Goal: Task Accomplishment & Management: Complete application form

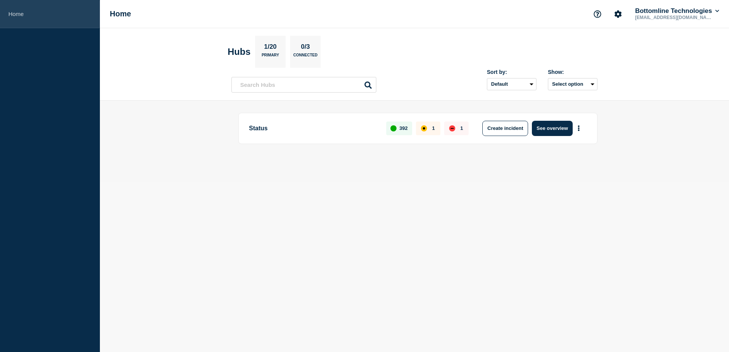
click at [17, 11] on link "Home" at bounding box center [50, 14] width 100 height 28
drag, startPoint x: 570, startPoint y: 131, endPoint x: 565, endPoint y: 139, distance: 9.6
click at [570, 131] on button "See overview" at bounding box center [552, 128] width 40 height 15
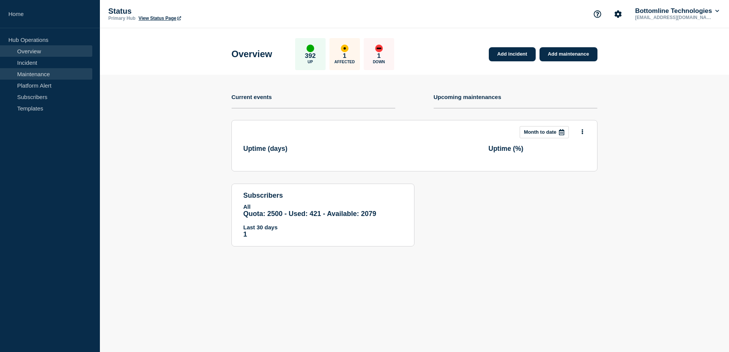
click at [22, 73] on link "Maintenance" at bounding box center [46, 73] width 92 height 11
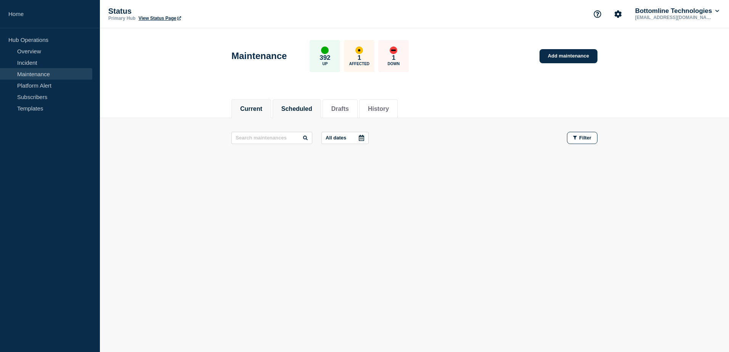
click at [283, 109] on li "Scheduled" at bounding box center [297, 109] width 48 height 19
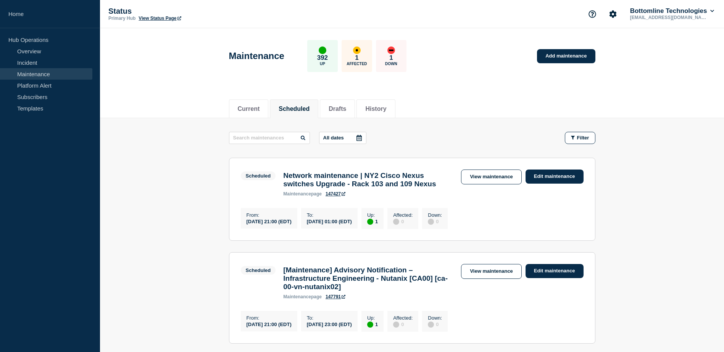
click at [456, 141] on div "All dates Filter" at bounding box center [412, 138] width 366 height 12
click at [549, 55] on link "Add maintenance" at bounding box center [566, 56] width 58 height 14
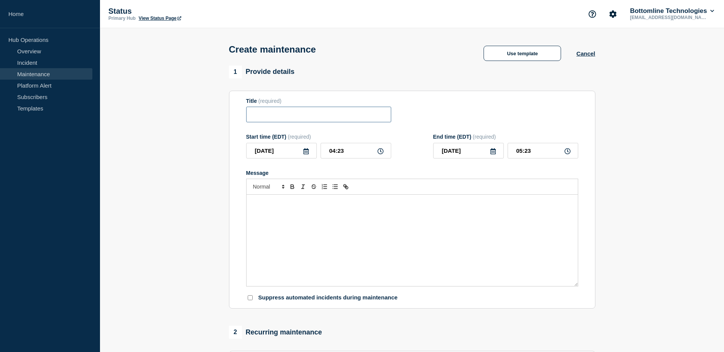
click at [256, 120] on input "Title" at bounding box center [318, 115] width 145 height 16
type input "SRE OTEL Gateway Upgrade"
click at [283, 219] on div "Message" at bounding box center [411, 241] width 331 height 92
click at [307, 153] on icon at bounding box center [305, 151] width 5 height 6
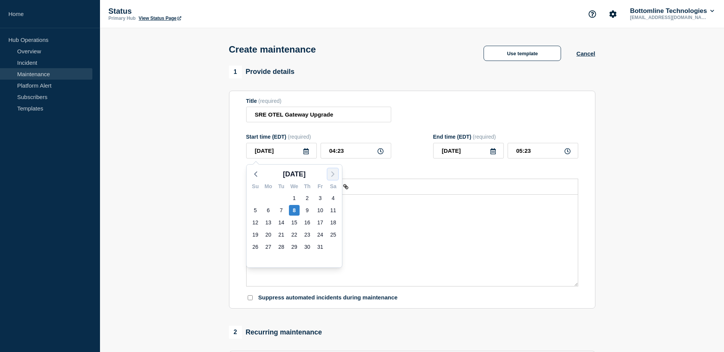
drag, startPoint x: 335, startPoint y: 175, endPoint x: 331, endPoint y: 176, distance: 3.9
click at [335, 175] on icon "button" at bounding box center [332, 174] width 9 height 9
click at [258, 173] on icon "button" at bounding box center [255, 174] width 9 height 9
click at [294, 220] on div "15" at bounding box center [294, 222] width 11 height 11
type input "2025-10-15"
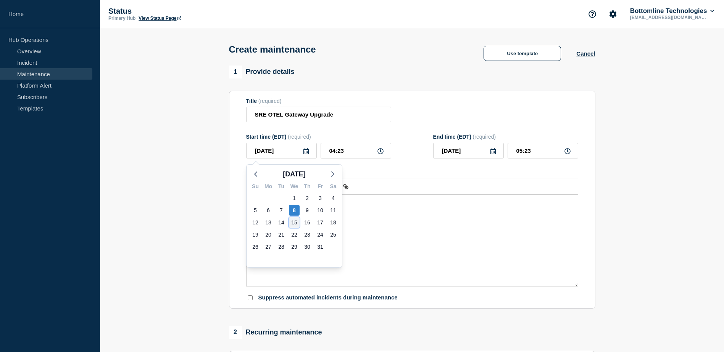
type input "2025-10-15"
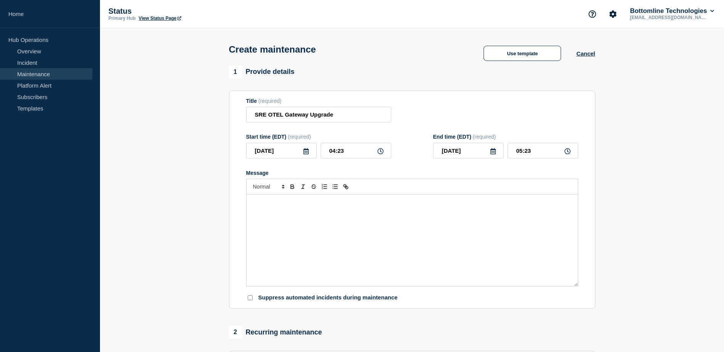
click at [343, 230] on div "Message" at bounding box center [411, 241] width 331 height 92
click at [362, 150] on input "04:23" at bounding box center [355, 151] width 71 height 16
click at [380, 154] on icon at bounding box center [380, 151] width 6 height 6
click at [360, 156] on input "04:23" at bounding box center [355, 151] width 71 height 16
drag, startPoint x: 356, startPoint y: 156, endPoint x: 286, endPoint y: 147, distance: 70.0
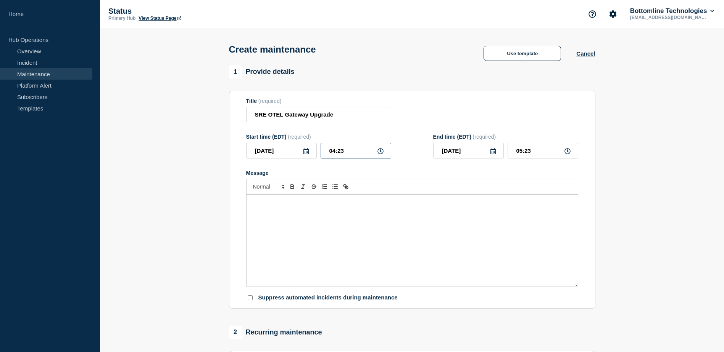
click at [286, 147] on div "2025-10-15 04:23" at bounding box center [318, 151] width 145 height 16
click at [381, 153] on icon at bounding box center [380, 151] width 6 height 6
drag, startPoint x: 354, startPoint y: 150, endPoint x: 318, endPoint y: 151, distance: 35.5
click at [318, 151] on div "2025-10-15 04:23" at bounding box center [318, 151] width 145 height 16
type input "02:00"
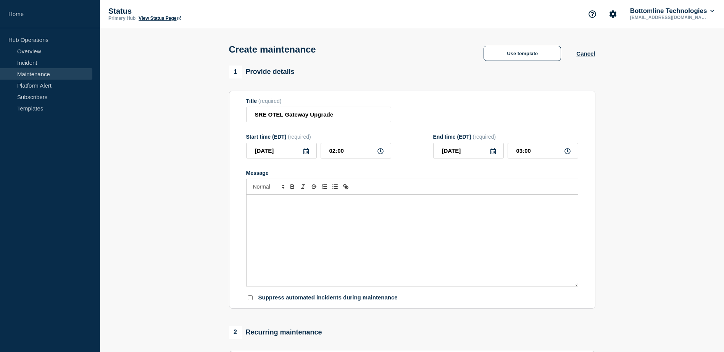
click at [281, 137] on div "Start time (EDT) (required)" at bounding box center [318, 137] width 145 height 6
copy div "EDT"
click at [376, 267] on div "Message" at bounding box center [411, 241] width 331 height 92
click at [367, 216] on div "Message" at bounding box center [411, 241] width 331 height 92
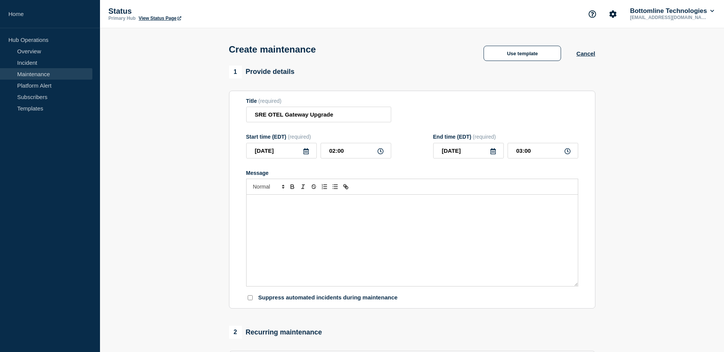
click at [489, 229] on div "Message" at bounding box center [411, 241] width 331 height 92
click at [568, 153] on icon at bounding box center [567, 151] width 6 height 6
click at [547, 153] on input "03:00" at bounding box center [542, 151] width 71 height 16
click at [521, 154] on input "03:00" at bounding box center [542, 151] width 71 height 16
type input "06:00"
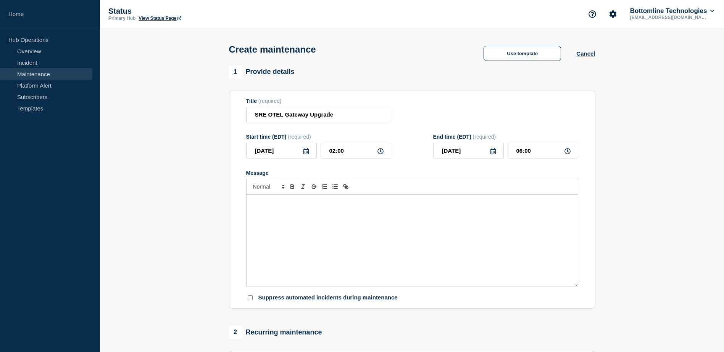
click at [462, 209] on div "Message" at bounding box center [411, 241] width 331 height 92
click at [485, 222] on div "Message" at bounding box center [411, 241] width 331 height 92
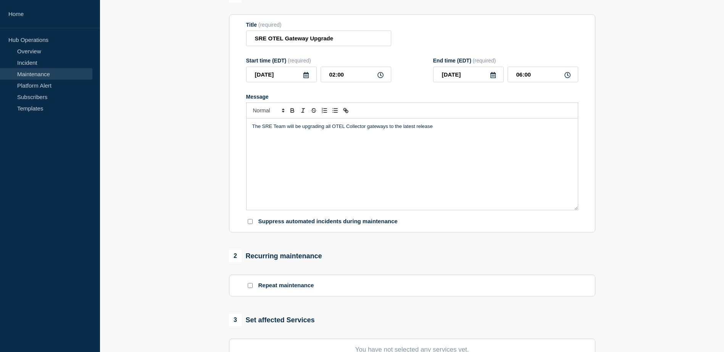
scroll to position [38, 0]
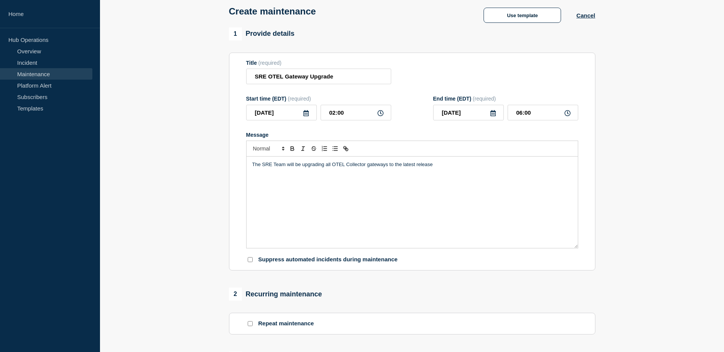
click at [455, 180] on div "The SRE Team will be upgrading all OTEL Collector gateways to the latest release" at bounding box center [411, 203] width 331 height 92
click at [318, 191] on div "The SRE Team will be upgrading all OTEL Collector gateways to the latest release" at bounding box center [411, 203] width 331 height 92
click at [254, 168] on p "The SRE Team will be upgrading all OTEL Collector gateways to the latest release" at bounding box center [412, 164] width 320 height 7
drag, startPoint x: 505, startPoint y: 202, endPoint x: 512, endPoint y: 183, distance: 19.9
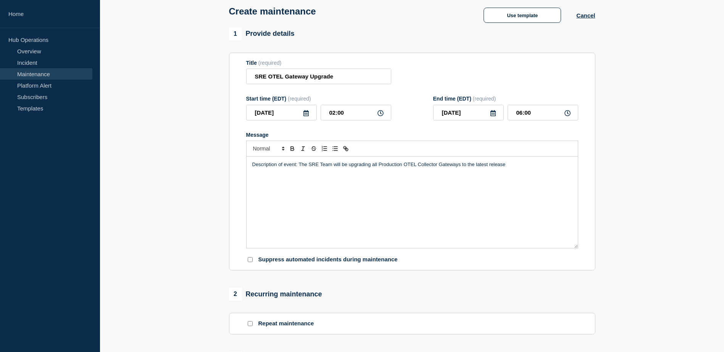
click at [506, 200] on div "Description of event: The SRE Team will be upgrading all Production OTEL Collec…" at bounding box center [411, 203] width 331 height 92
click at [512, 167] on p "Description of event: The SRE Team will be upgrading all Production OTEL Collec…" at bounding box center [412, 164] width 320 height 7
click at [512, 164] on p "Description of event: The SRE Team will be upgrading all Production OTEL Collec…" at bounding box center [412, 164] width 320 height 7
click at [521, 167] on p "Description of event: The SRE Team will be upgrading all Production OTEL Collec…" at bounding box center [412, 164] width 320 height 7
click at [460, 193] on div "Description of event: The SRE Team will be upgrading all Production OTEL Collec…" at bounding box center [411, 203] width 331 height 92
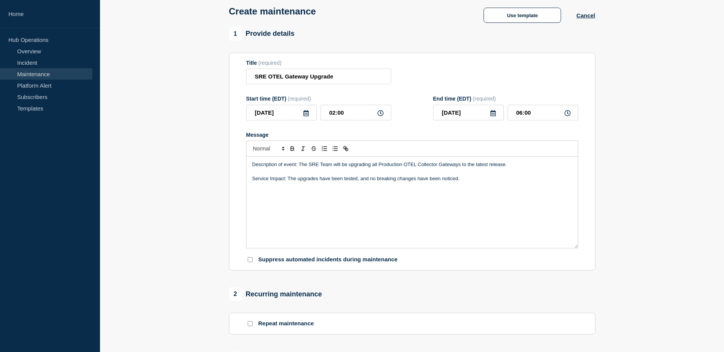
click at [466, 182] on p "Service Impact: The upgrades have been tested, and no breaking changes have bee…" at bounding box center [412, 178] width 320 height 7
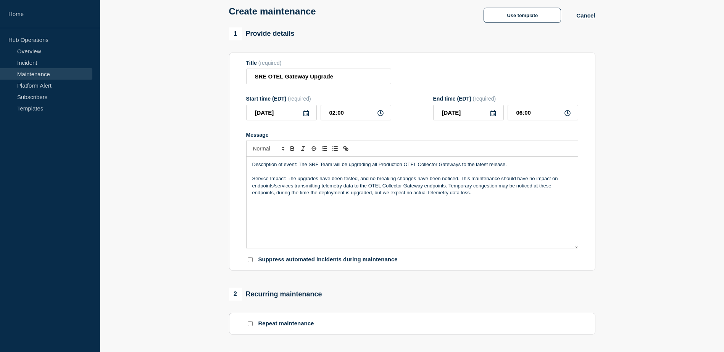
click at [524, 167] on p "Description of event: The SRE Team will be upgrading all Production OTEL Collec…" at bounding box center [412, 164] width 320 height 7
click at [517, 167] on p "Description of event: The SRE Team will be upgrading all Production OTEL Collec…" at bounding box center [412, 164] width 320 height 7
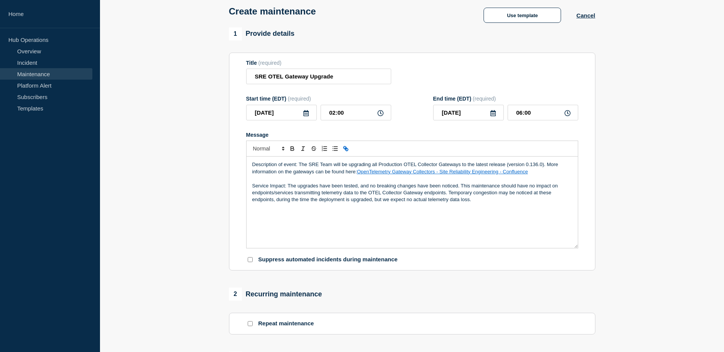
click at [280, 175] on p "Description of event: The SRE Team will be upgrading all Production OTEL Collec…" at bounding box center [412, 168] width 320 height 14
click at [315, 175] on p "Description of event: The SRE Team will be upgrading all Production OTEL Collec…" at bounding box center [412, 168] width 320 height 14
click at [459, 200] on p "Service Impact: The upgrades have been tested, and no breaking changes have bee…" at bounding box center [412, 193] width 320 height 21
click at [375, 200] on p "Service Impact: The upgrades have been tested, and no breaking changes have bee…" at bounding box center [412, 193] width 320 height 21
drag, startPoint x: 285, startPoint y: 191, endPoint x: 265, endPoint y: 191, distance: 20.2
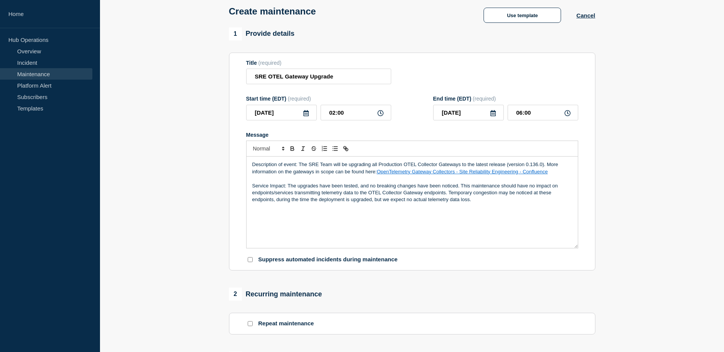
click at [284, 191] on p "Service Impact: The upgrades have been tested, and no breaking changes have bee…" at bounding box center [412, 193] width 320 height 21
click at [265, 191] on p "Service Impact: The upgrades have been tested, and no breaking changes have bee…" at bounding box center [412, 193] width 320 height 21
click at [284, 190] on p "Service Impact: The upgrades have been tested, and no breaking changes have bee…" at bounding box center [412, 193] width 320 height 21
drag, startPoint x: 286, startPoint y: 188, endPoint x: 242, endPoint y: 186, distance: 44.3
click at [243, 186] on section "Title (required) SRE OTEL Gateway Upgrade Start time (EDT) (required) 2025-10-1…" at bounding box center [412, 162] width 366 height 219
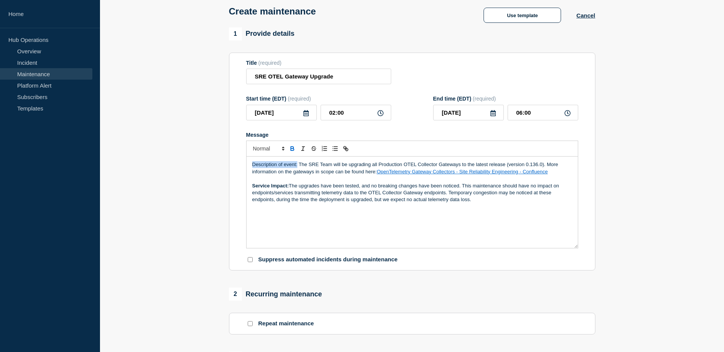
drag, startPoint x: 297, startPoint y: 166, endPoint x: 236, endPoint y: 168, distance: 61.1
click at [236, 168] on section "Title (required) SRE OTEL Gateway Upgrade Start time (EDT) (required) 2025-10-1…" at bounding box center [412, 162] width 366 height 219
click at [414, 207] on div "Description of event: The SRE Team will be upgrading all Production OTEL Collec…" at bounding box center [411, 203] width 331 height 92
click at [311, 191] on p "Service Impact: The upgrades have been tested, and no breaking changes have bee…" at bounding box center [412, 193] width 320 height 21
click at [318, 188] on p "Service Impact: The upgrades have been tested, and no breaking changes have bee…" at bounding box center [412, 193] width 320 height 21
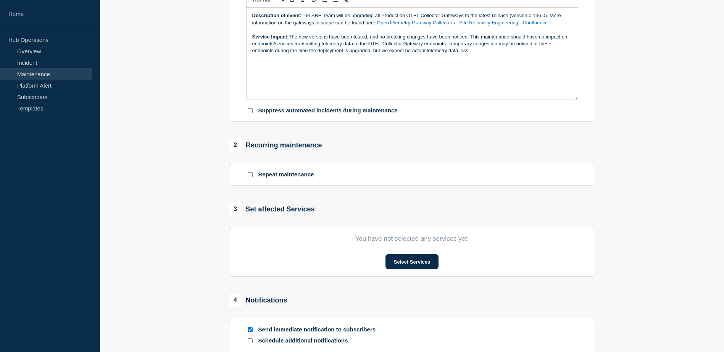
scroll to position [76, 0]
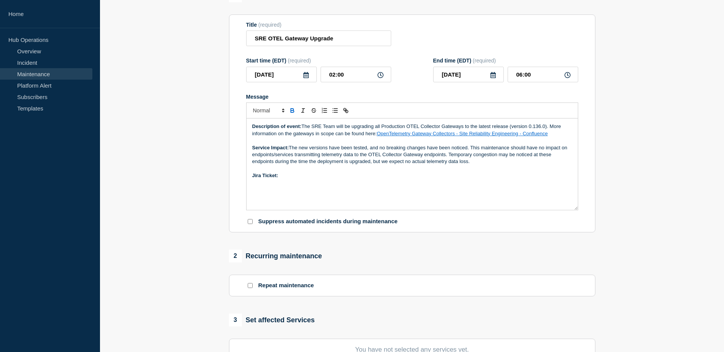
click at [296, 179] on p "Jira Ticket:" at bounding box center [412, 175] width 320 height 7
drag, startPoint x: 413, startPoint y: 177, endPoint x: 305, endPoint y: 176, distance: 108.0
click at [305, 176] on p "Jira Ticket: [SRE-6682] OTEL - Upgrade all collectors to 0.136.0 - Jira" at bounding box center [412, 175] width 320 height 7
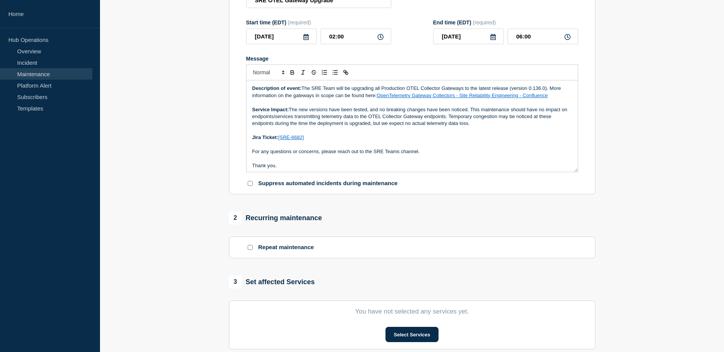
scroll to position [2, 0]
click at [250, 185] on input "Suppress automated incidents during maintenance" at bounding box center [250, 183] width 5 height 5
checkbox input "true"
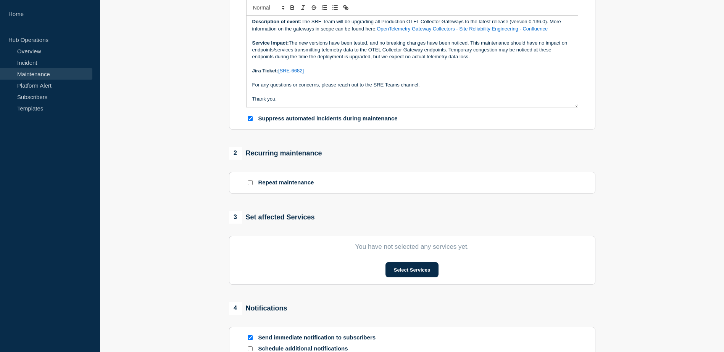
scroll to position [191, 0]
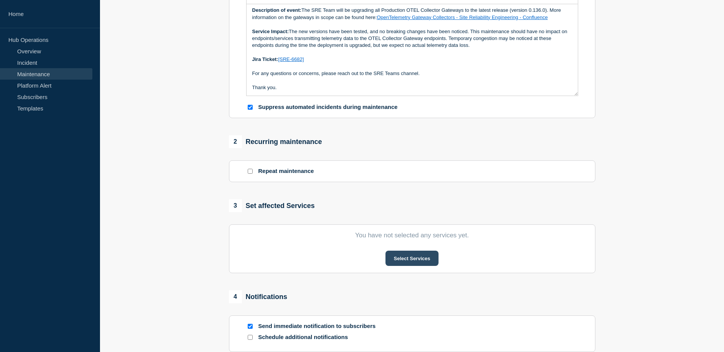
drag, startPoint x: 398, startPoint y: 252, endPoint x: 396, endPoint y: 259, distance: 7.2
click at [398, 253] on section "You have not selected any services yet. Select Services" at bounding box center [412, 249] width 366 height 49
click at [395, 263] on button "Select Services" at bounding box center [411, 258] width 53 height 15
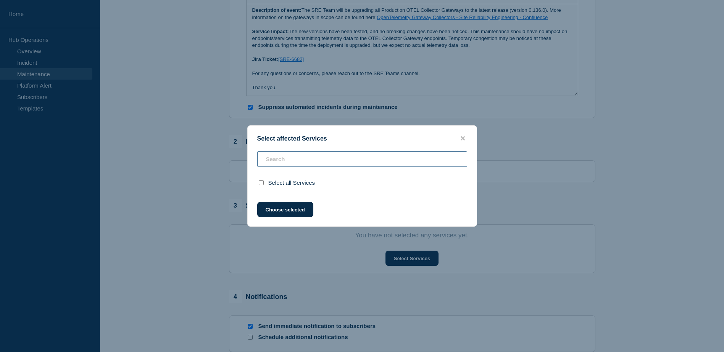
click at [296, 161] on div "Select all Services" at bounding box center [362, 171] width 229 height 41
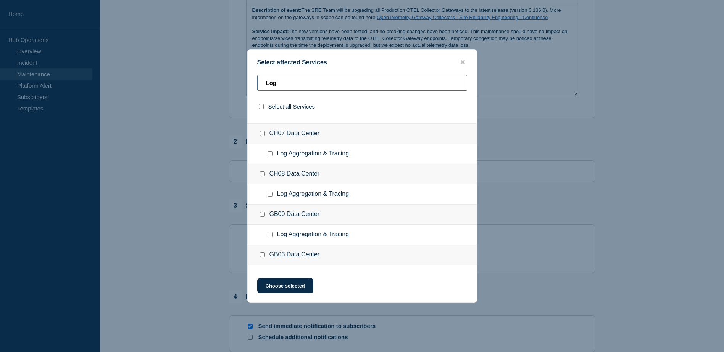
scroll to position [0, 0]
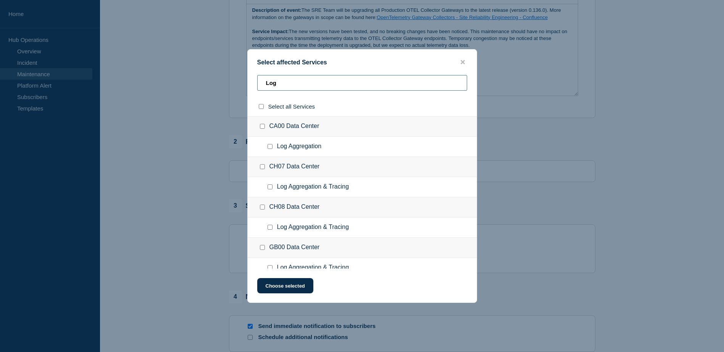
type input "Log"
click at [261, 103] on div "Select all Services" at bounding box center [362, 106] width 229 height 19
click at [262, 108] on input "select all checkbox" at bounding box center [261, 106] width 5 height 5
checkbox input "true"
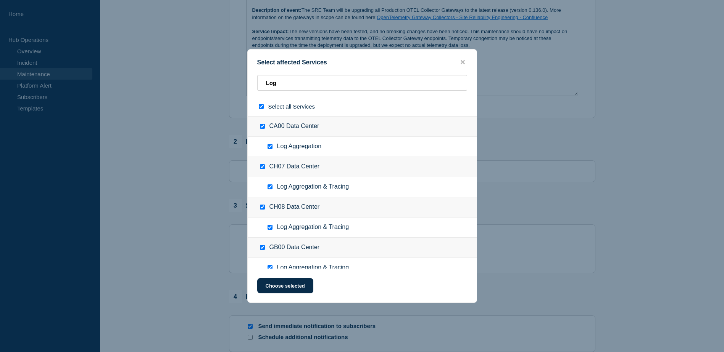
checkbox input "true"
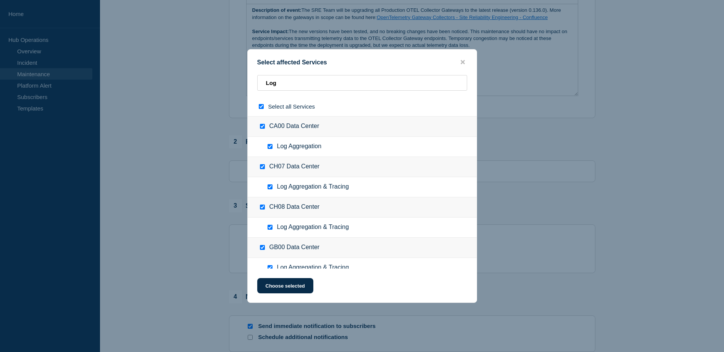
checkbox input "true"
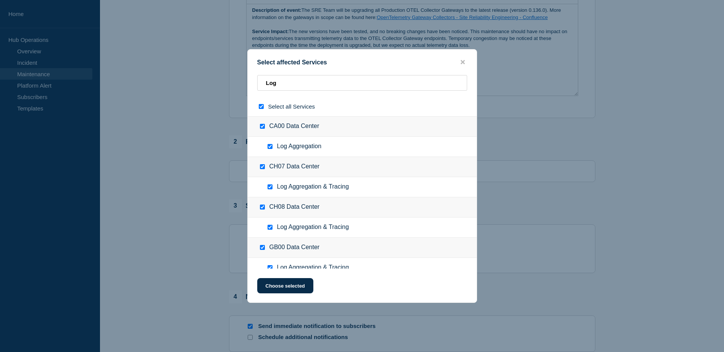
checkbox input "true"
click at [263, 129] on input "CA00 Data Center checkbox" at bounding box center [262, 126] width 5 height 5
checkbox input "false"
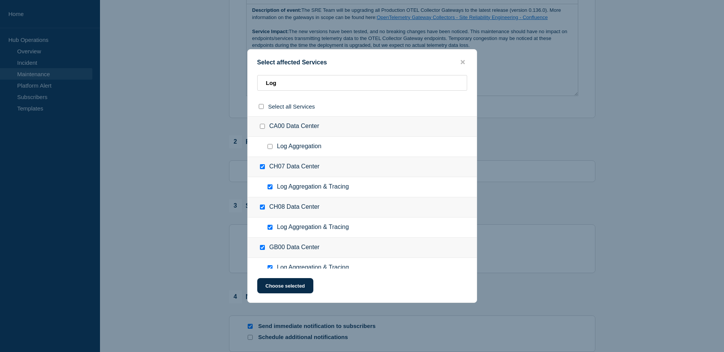
checkbox input "false"
drag, startPoint x: 287, startPoint y: 86, endPoint x: 213, endPoint y: 75, distance: 74.9
click at [213, 75] on div "Select affected Services Log Select all Services CA00 Data Center Log Aggregati…" at bounding box center [362, 176] width 724 height 352
checkbox input "false"
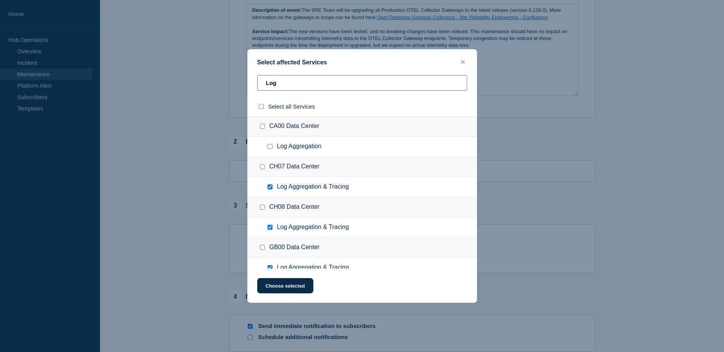
checkbox input "false"
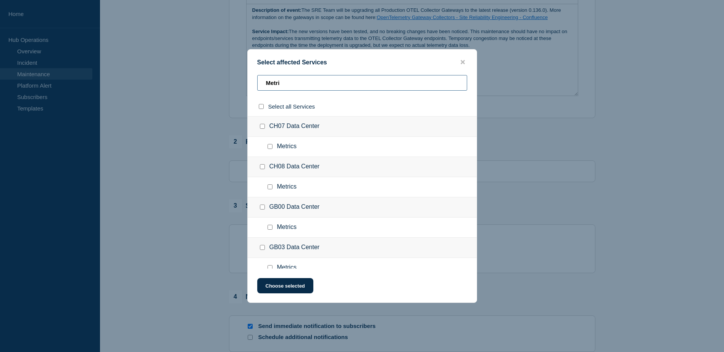
type input "Metri"
click at [262, 107] on input "select all checkbox" at bounding box center [261, 106] width 5 height 5
checkbox input "true"
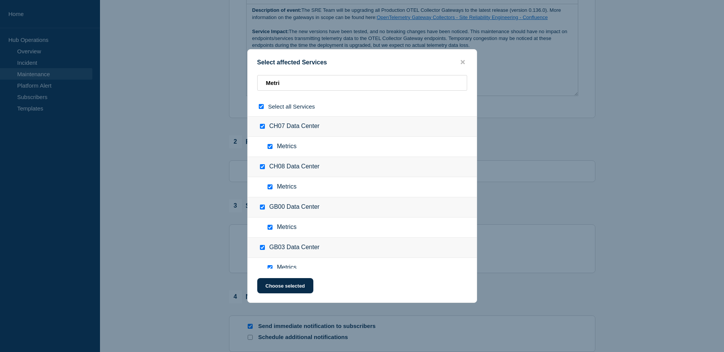
checkbox input "true"
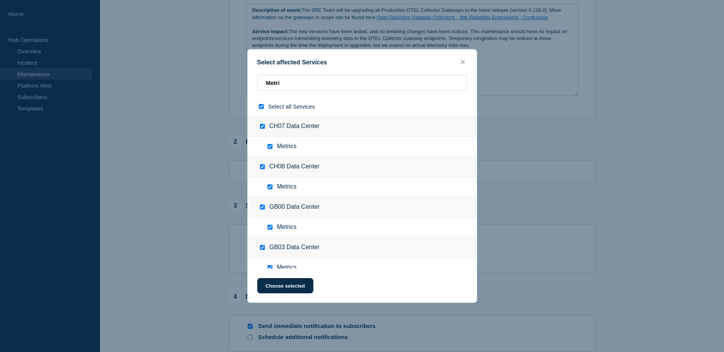
checkbox input "true"
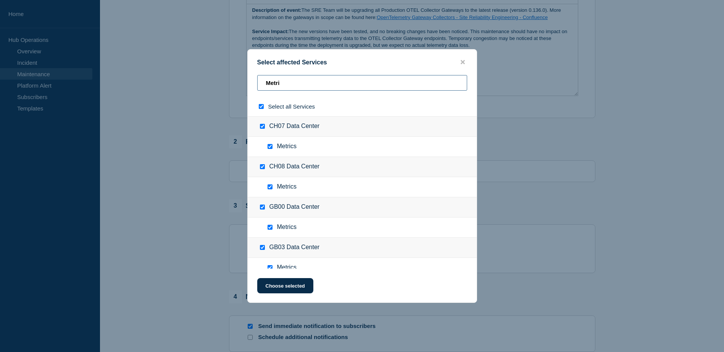
drag, startPoint x: 302, startPoint y: 82, endPoint x: 183, endPoint y: 82, distance: 119.0
click at [183, 82] on div "Select affected Services Metri Select all Services CH07 Data Center Metrics CH0…" at bounding box center [362, 176] width 724 height 352
checkbox input "false"
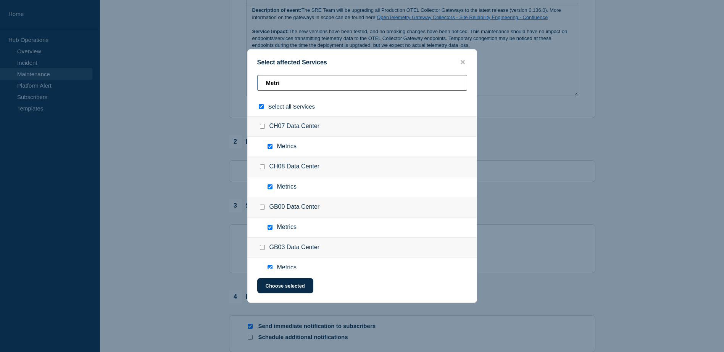
checkbox input "false"
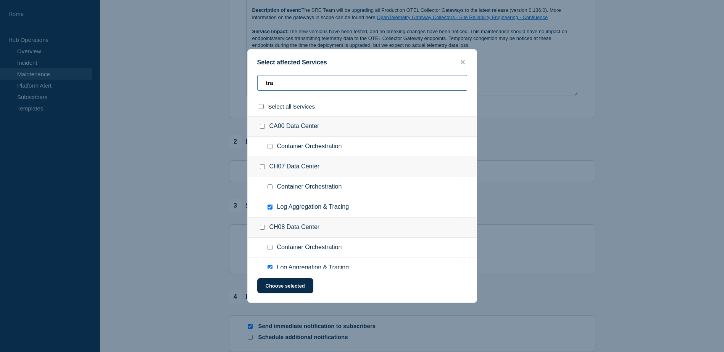
type input "trac"
checkbox input "true"
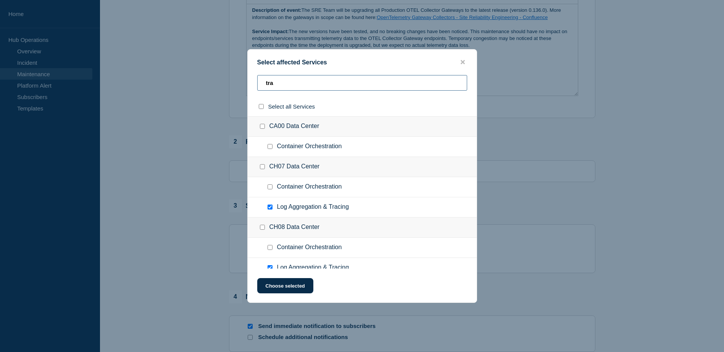
checkbox input "true"
checkbox input "false"
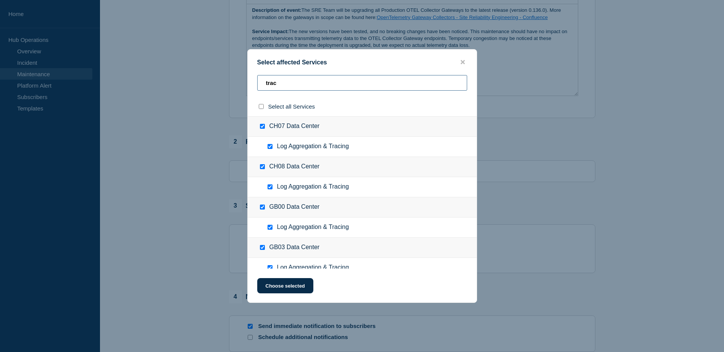
checkbox input "false"
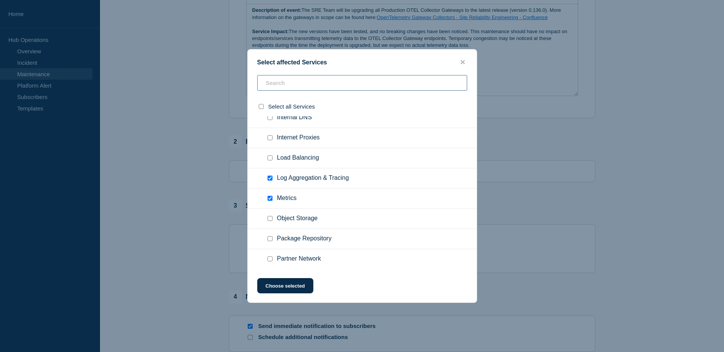
scroll to position [1945, 0]
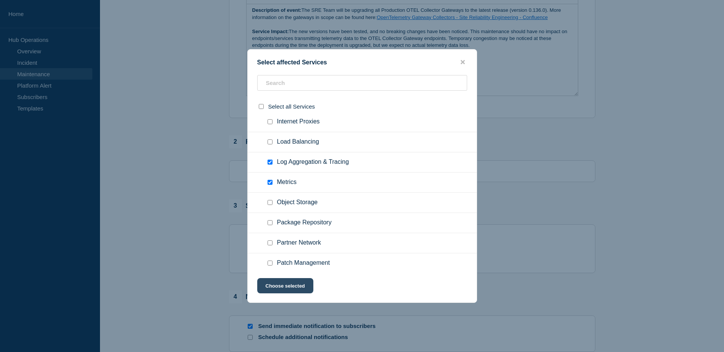
click at [287, 283] on button "Choose selected" at bounding box center [285, 285] width 56 height 15
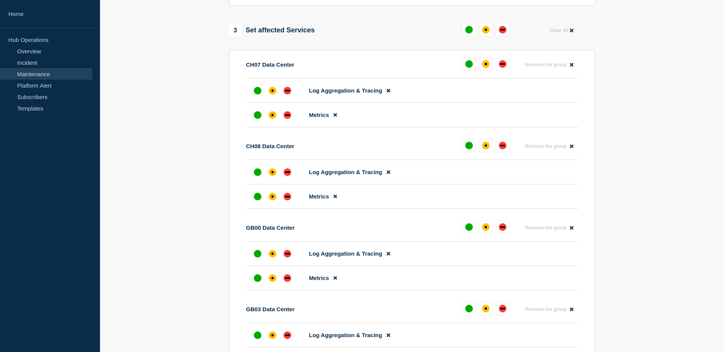
scroll to position [305, 0]
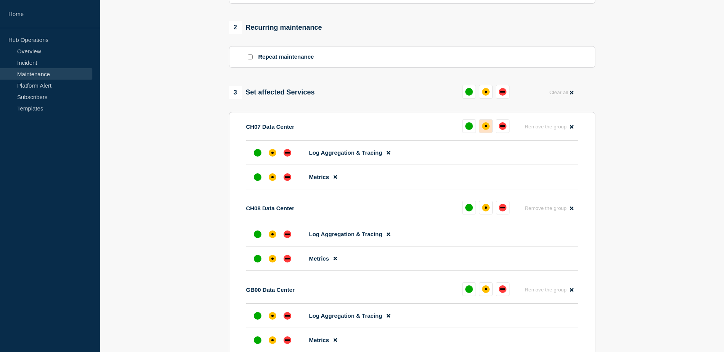
click at [489, 130] on div "affected" at bounding box center [486, 126] width 8 height 8
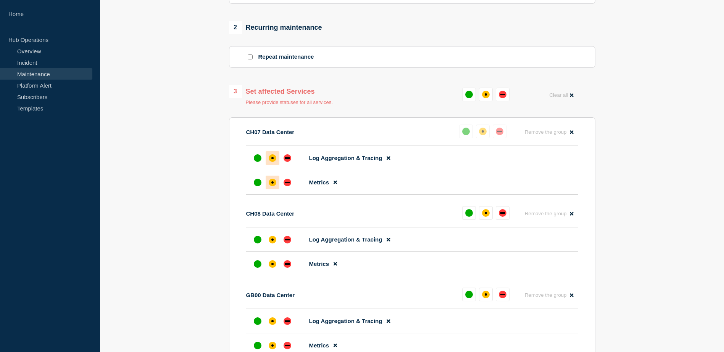
click at [466, 134] on div "up" at bounding box center [466, 132] width 8 height 8
click at [468, 96] on div "up" at bounding box center [469, 95] width 8 height 8
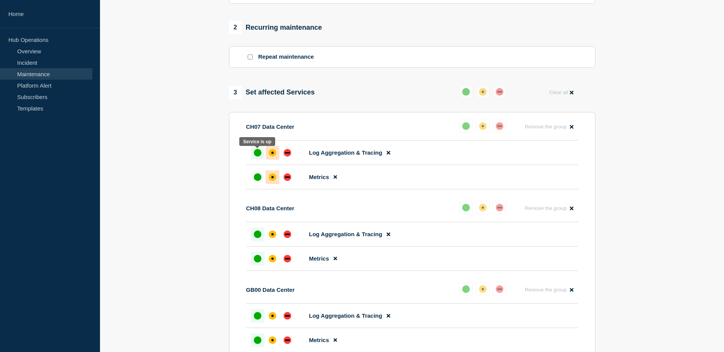
click at [257, 151] on div "up" at bounding box center [258, 153] width 8 height 8
click at [259, 174] on div at bounding box center [258, 178] width 14 height 14
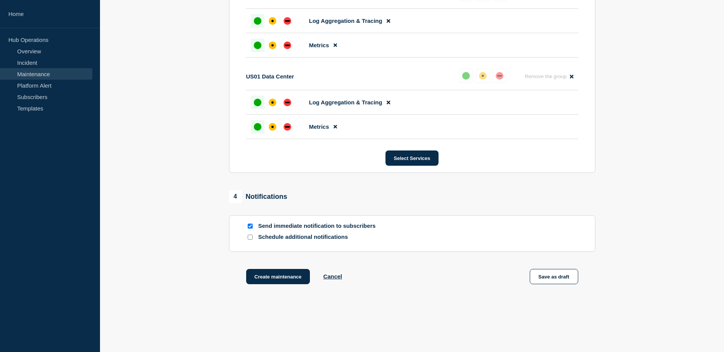
scroll to position [785, 0]
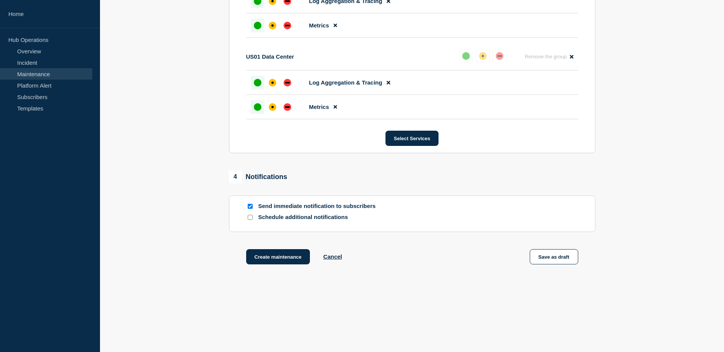
click at [248, 205] on input "Send immediate notification to subscribers" at bounding box center [250, 206] width 5 height 5
checkbox input "false"
click at [248, 217] on input "Schedule additional notifications" at bounding box center [250, 217] width 5 height 5
checkbox input "true"
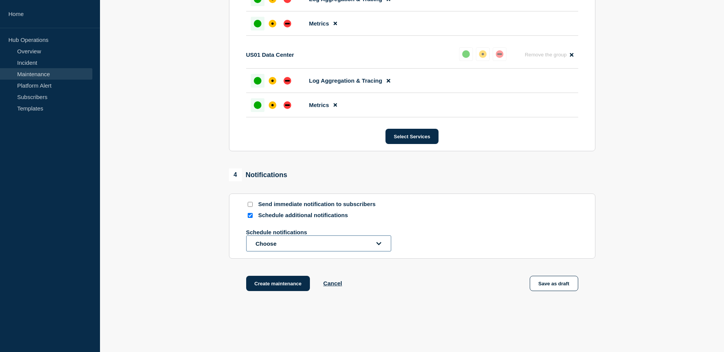
click at [308, 244] on button "Choose" at bounding box center [318, 244] width 145 height 16
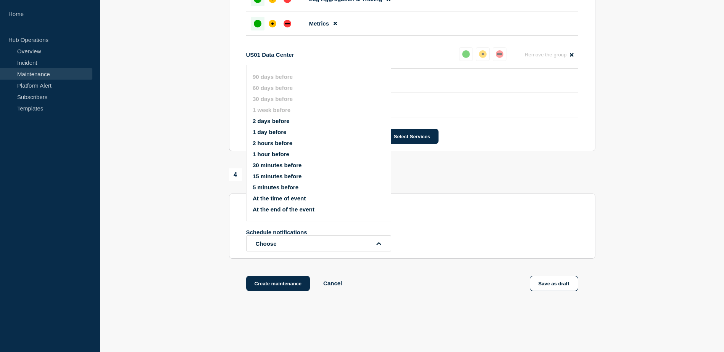
click at [271, 130] on button "1 day before" at bounding box center [270, 132] width 34 height 6
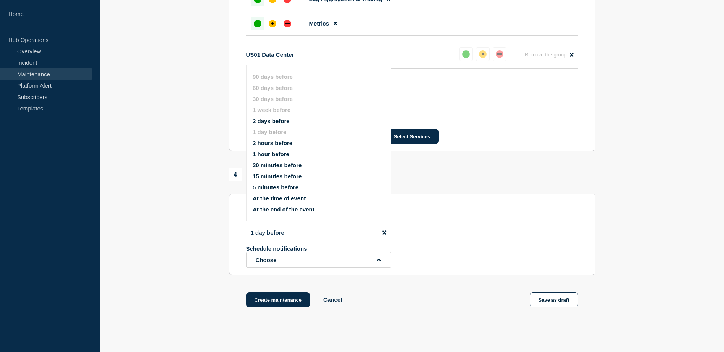
click at [499, 239] on div "1 day before Schedule notifications Choose 90 days before 60 days before 30 day…" at bounding box center [412, 247] width 332 height 42
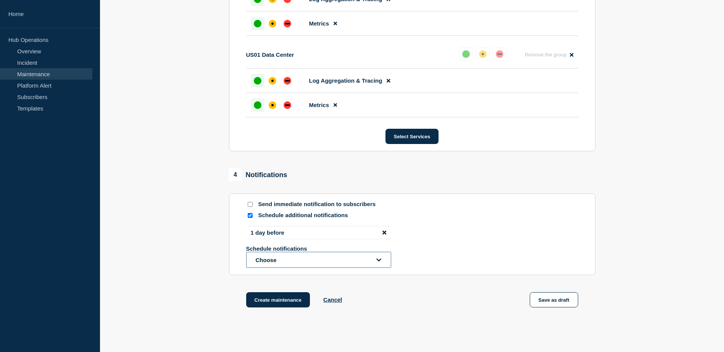
click at [370, 267] on button "Choose" at bounding box center [318, 260] width 145 height 16
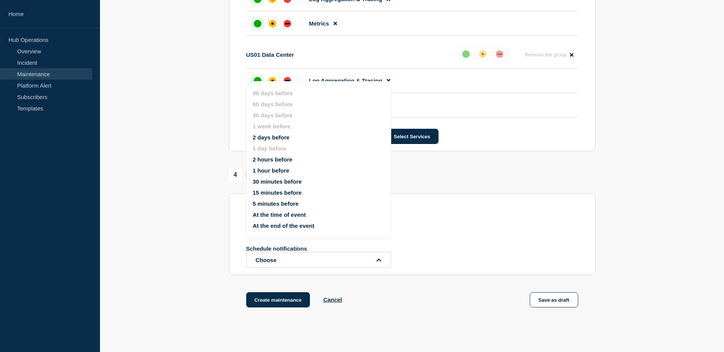
click at [478, 214] on section "Send immediate notification to subscribers Schedule additional notifications 1 …" at bounding box center [412, 235] width 366 height 82
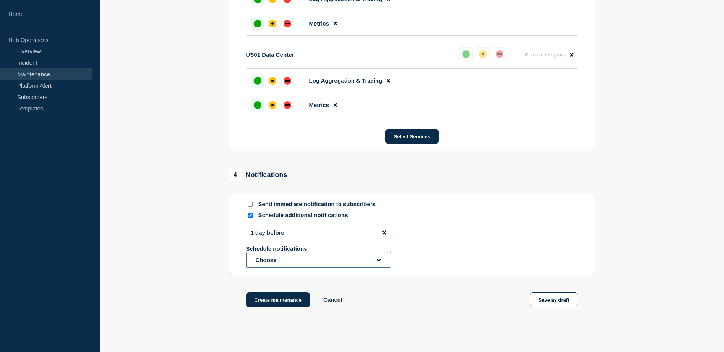
click at [381, 267] on button "Choose" at bounding box center [318, 260] width 145 height 16
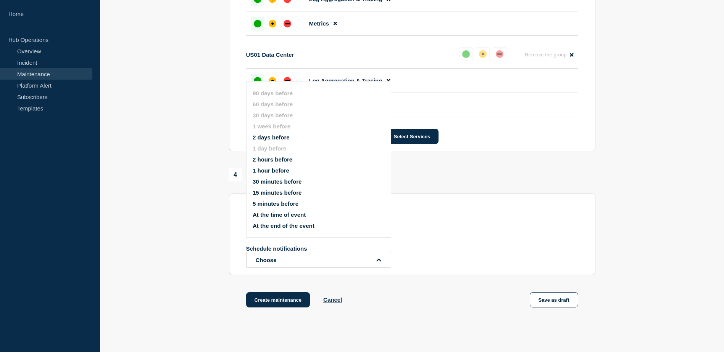
click at [270, 135] on button "2 days before" at bounding box center [271, 137] width 37 height 6
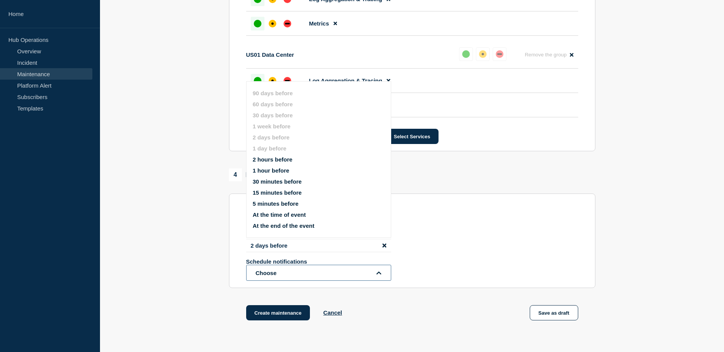
click at [368, 278] on button "Choose" at bounding box center [318, 273] width 145 height 16
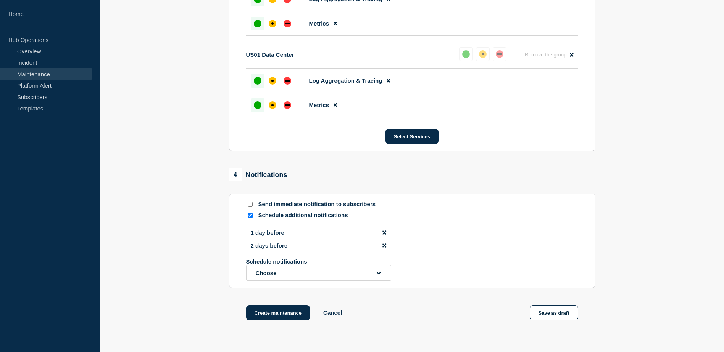
drag, startPoint x: 468, startPoint y: 267, endPoint x: 390, endPoint y: 245, distance: 81.1
click at [468, 267] on div "Schedule notifications Choose" at bounding box center [412, 270] width 332 height 23
click at [383, 235] on icon "disable notification 1 day before" at bounding box center [384, 233] width 4 height 6
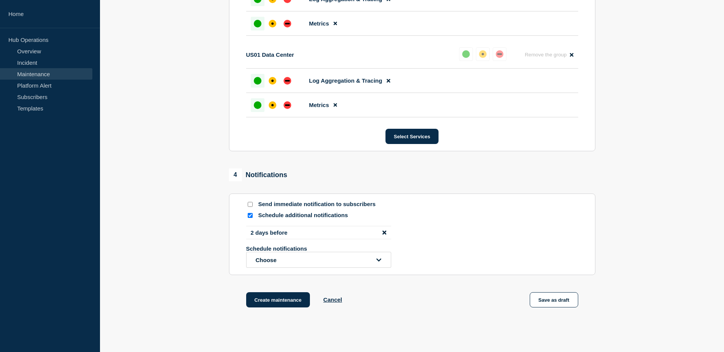
click at [416, 238] on div "2 days before Schedule notifications Choose" at bounding box center [412, 247] width 332 height 42
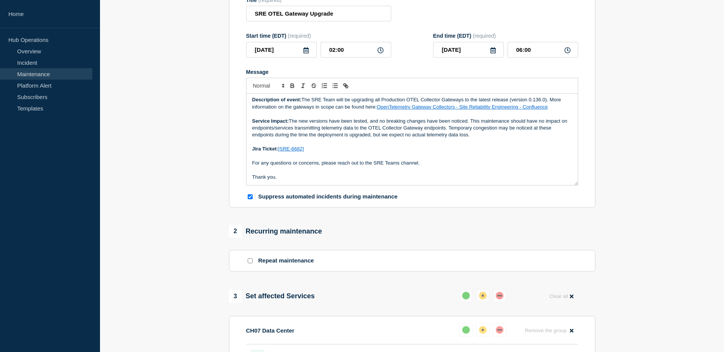
scroll to position [23, 0]
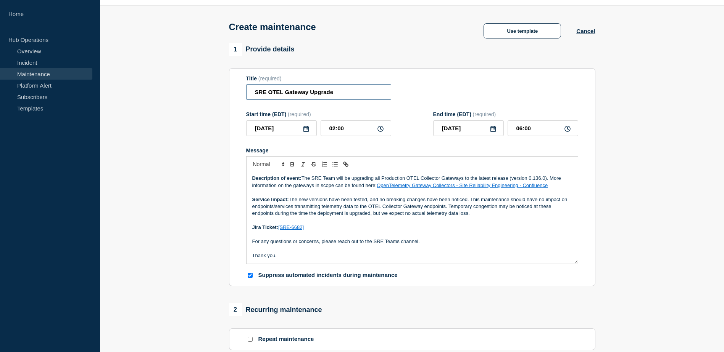
drag, startPoint x: 286, startPoint y: 96, endPoint x: 321, endPoint y: 93, distance: 35.2
click at [321, 93] on input "SRE OTEL Gateway Upgrade" at bounding box center [318, 92] width 145 height 16
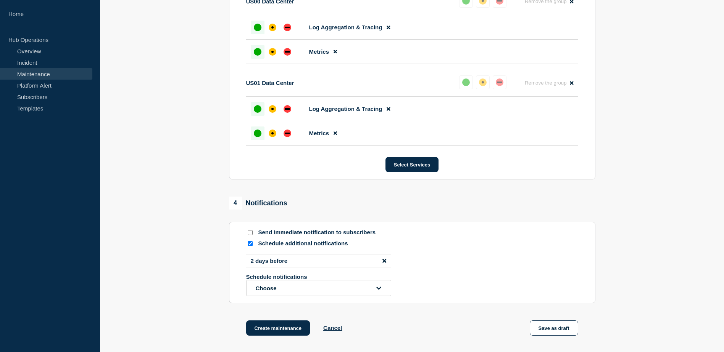
scroll to position [785, 0]
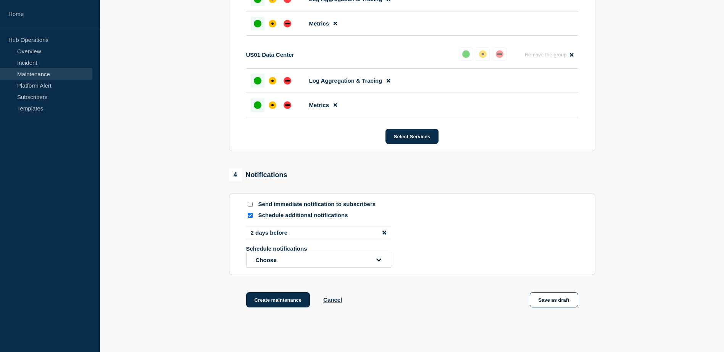
click at [248, 207] on input "Send immediate notification to subscribers" at bounding box center [250, 204] width 5 height 5
checkbox input "true"
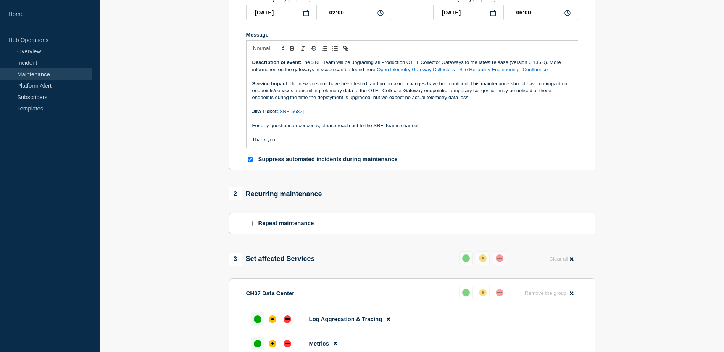
scroll to position [68, 0]
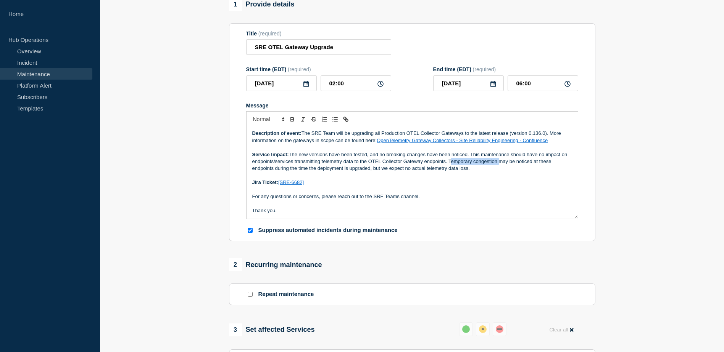
drag, startPoint x: 455, startPoint y: 164, endPoint x: 503, endPoint y: 163, distance: 47.7
click at [503, 163] on p "Service Impact: The new versions have been tested, and no breaking changes have…" at bounding box center [412, 161] width 320 height 21
drag, startPoint x: 499, startPoint y: 169, endPoint x: 494, endPoint y: 169, distance: 5.4
click at [497, 169] on p "Service Impact: The new versions have been tested, and no breaking changes have…" at bounding box center [412, 161] width 320 height 21
drag, startPoint x: 286, startPoint y: 168, endPoint x: 307, endPoint y: 168, distance: 21.0
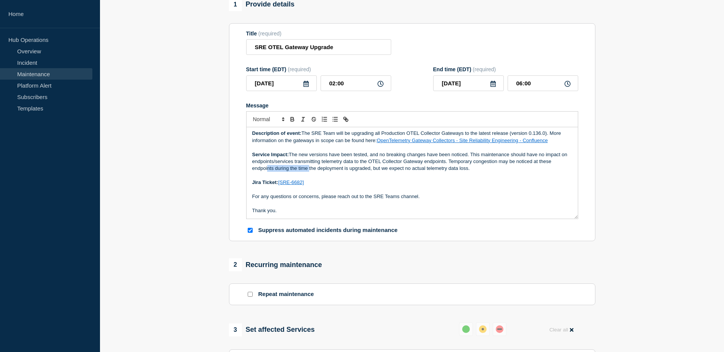
click at [307, 168] on p "Service Impact: The new versions have been tested, and no breaking changes have…" at bounding box center [412, 161] width 320 height 21
click at [395, 184] on p "Jira Ticket: [SRE-6682]" at bounding box center [412, 182] width 320 height 7
drag, startPoint x: 398, startPoint y: 175, endPoint x: 417, endPoint y: 175, distance: 18.7
click at [417, 175] on p "Message" at bounding box center [412, 175] width 320 height 7
click at [415, 191] on p "Message" at bounding box center [412, 190] width 320 height 7
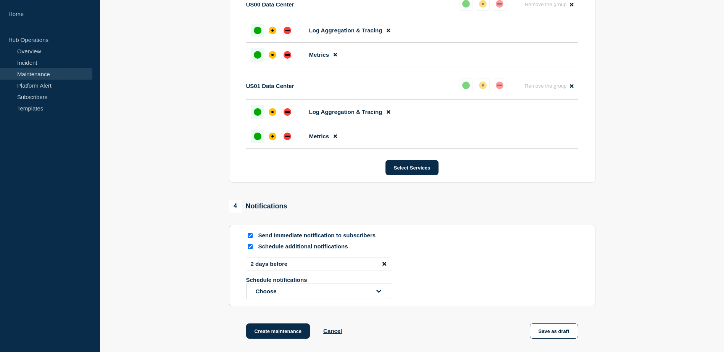
scroll to position [830, 0]
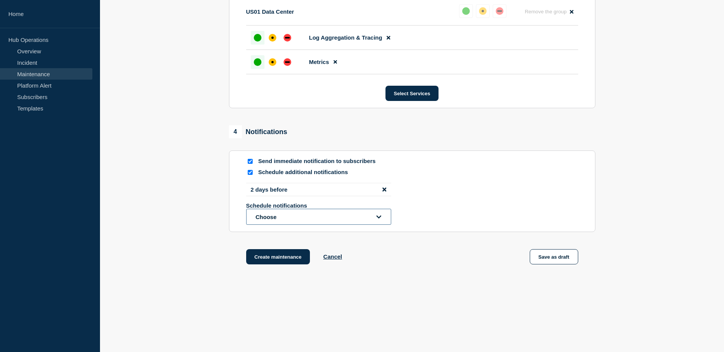
click at [321, 212] on button "Choose" at bounding box center [318, 217] width 145 height 16
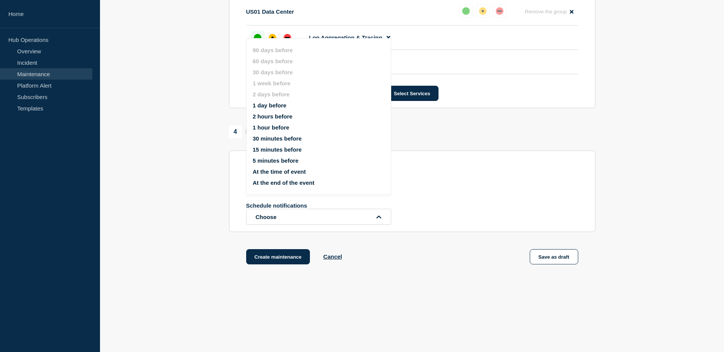
click at [272, 103] on button "1 day before" at bounding box center [270, 105] width 34 height 6
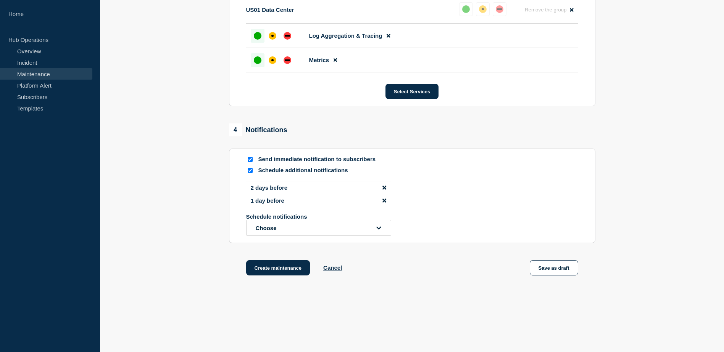
click at [382, 189] on icon "disable notification 2 days before" at bounding box center [384, 188] width 4 height 6
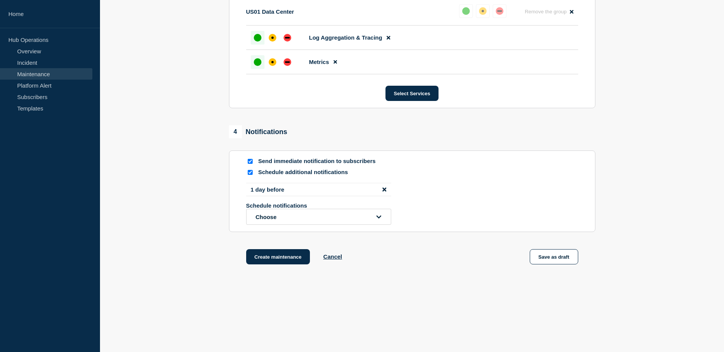
click at [280, 259] on button "Create maintenance" at bounding box center [278, 256] width 64 height 15
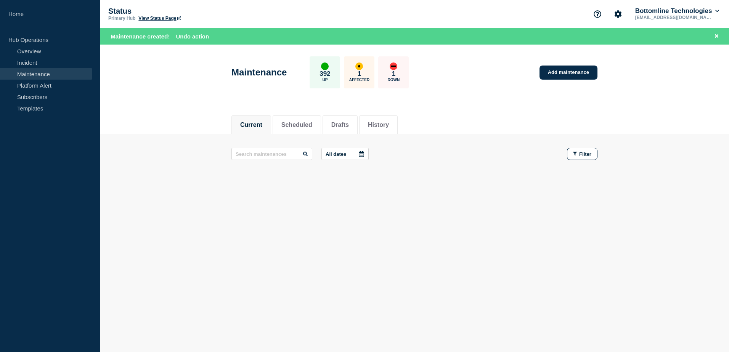
click at [298, 136] on main "All dates Filter" at bounding box center [414, 154] width 629 height 40
click at [294, 127] on li "Scheduled" at bounding box center [297, 125] width 48 height 19
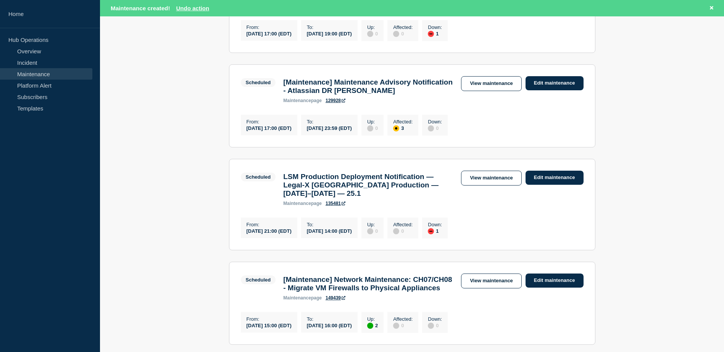
scroll to position [676, 0]
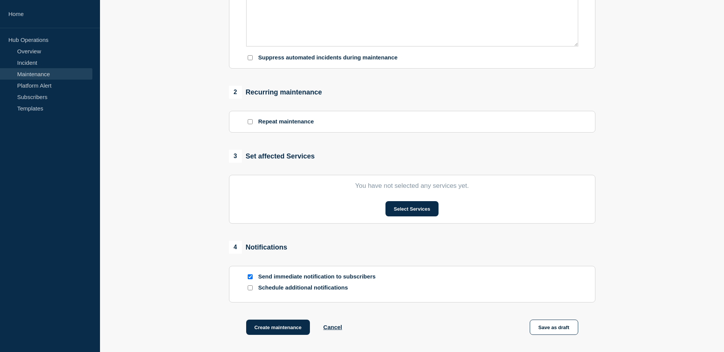
scroll to position [122, 0]
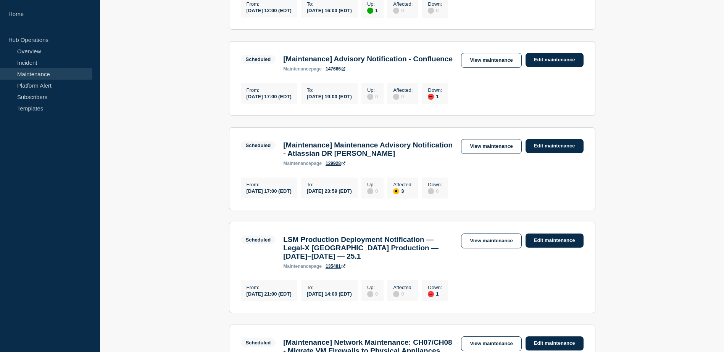
scroll to position [763, 0]
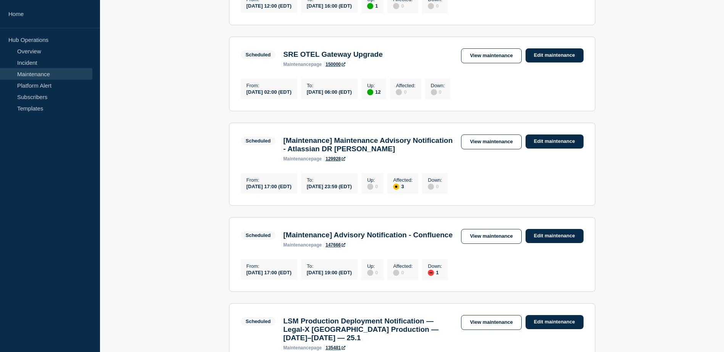
scroll to position [563, 0]
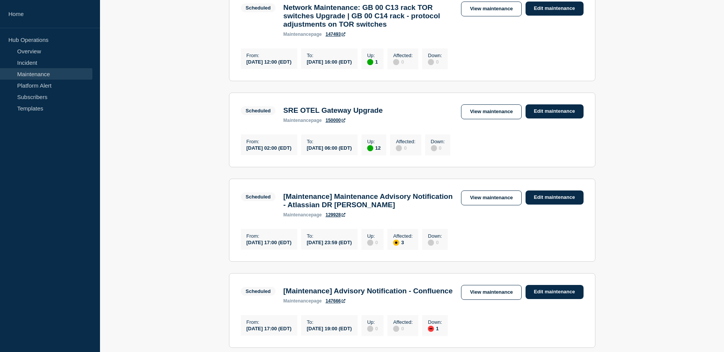
click at [336, 123] on link "150000" at bounding box center [335, 120] width 20 height 5
click at [190, 215] on main "All dates Filter Scheduled 1 Up Network maintenance | NY2 Cisco Nexus switches …" at bounding box center [412, 56] width 624 height 1002
